Goal: Entertainment & Leisure: Consume media (video, audio)

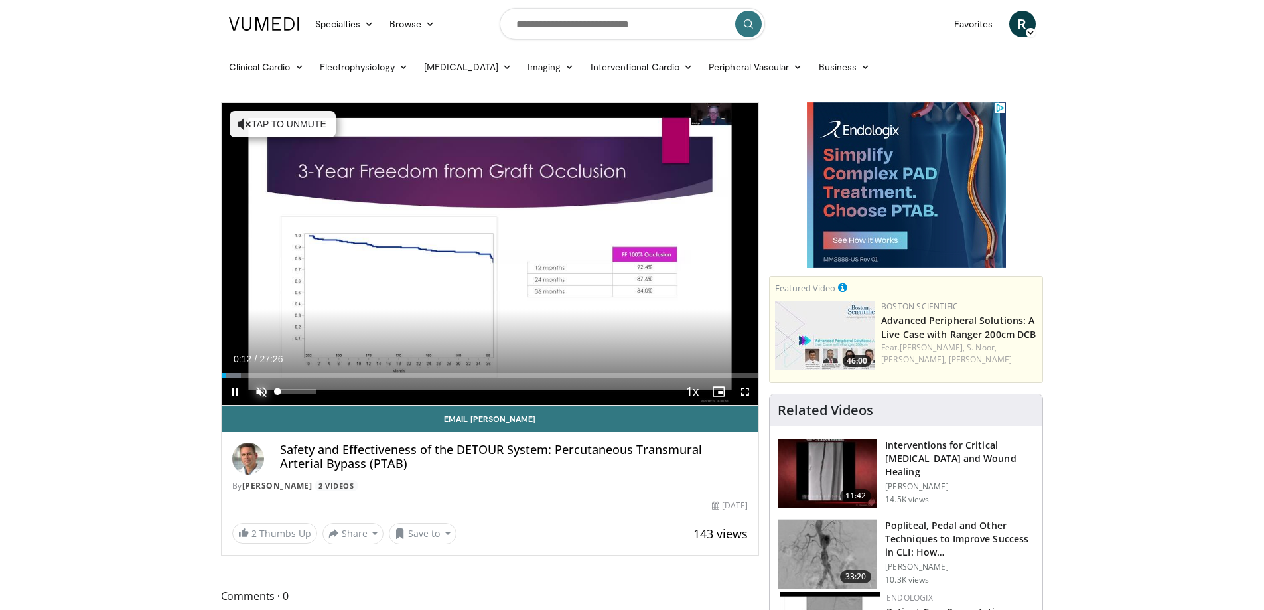
click at [262, 390] on span "Video Player" at bounding box center [261, 391] width 27 height 27
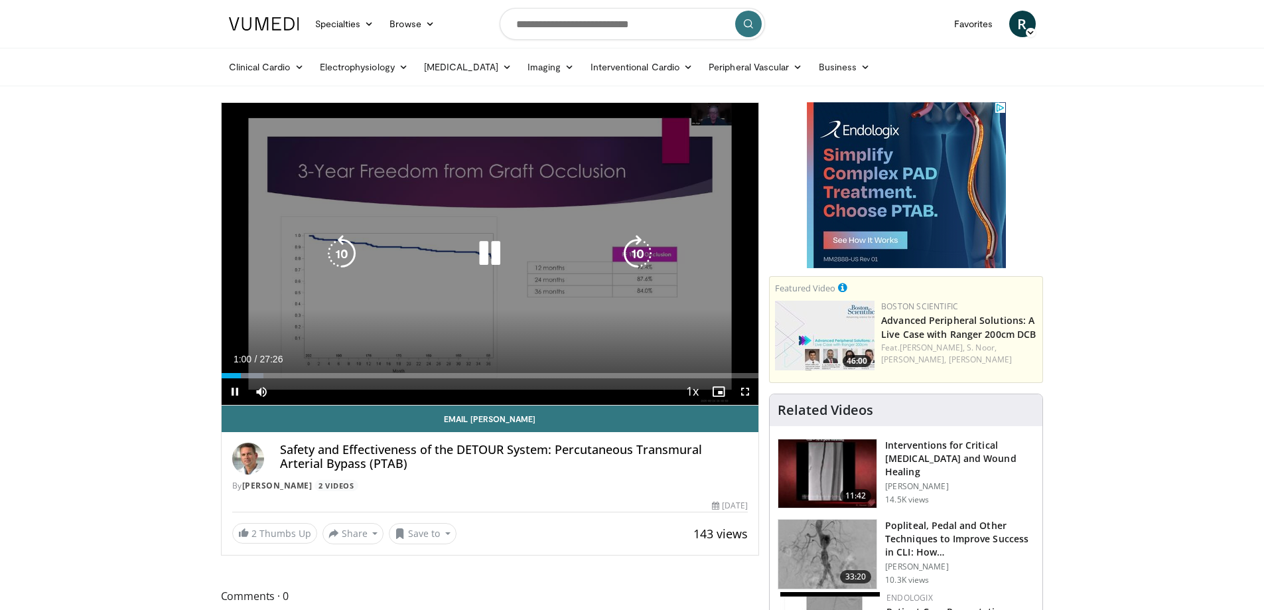
click at [491, 205] on div "10 seconds Tap to unmute" at bounding box center [490, 254] width 537 height 302
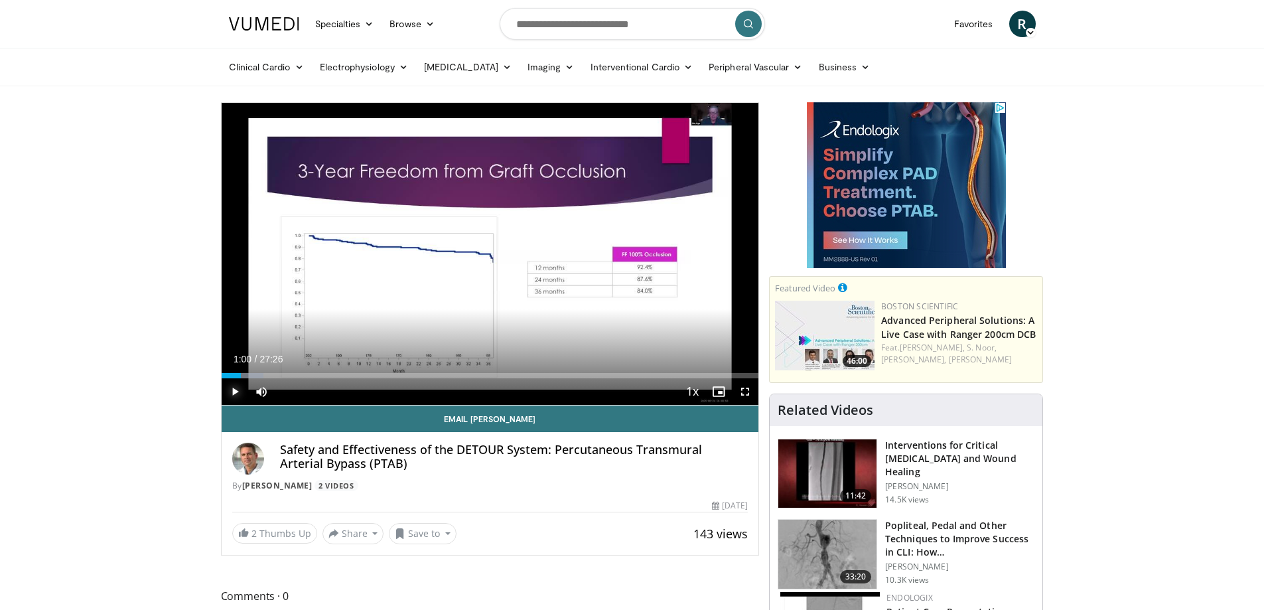
click at [233, 391] on span "Video Player" at bounding box center [235, 391] width 27 height 27
click at [237, 388] on span "Video Player" at bounding box center [235, 391] width 27 height 27
